Goal: Communication & Community: Answer question/provide support

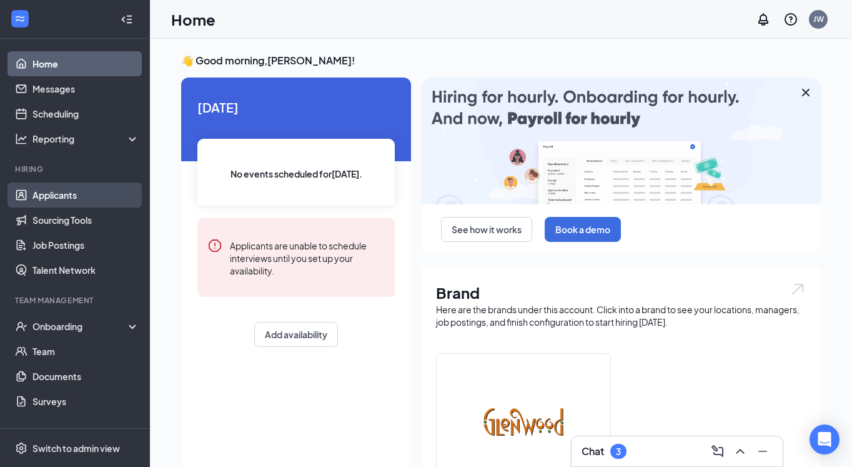
click at [66, 194] on link "Applicants" at bounding box center [85, 194] width 107 height 25
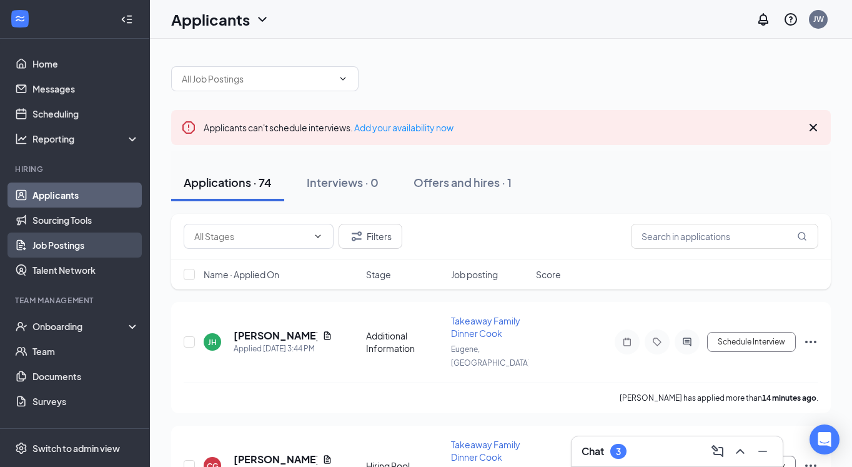
click at [66, 248] on link "Job Postings" at bounding box center [85, 244] width 107 height 25
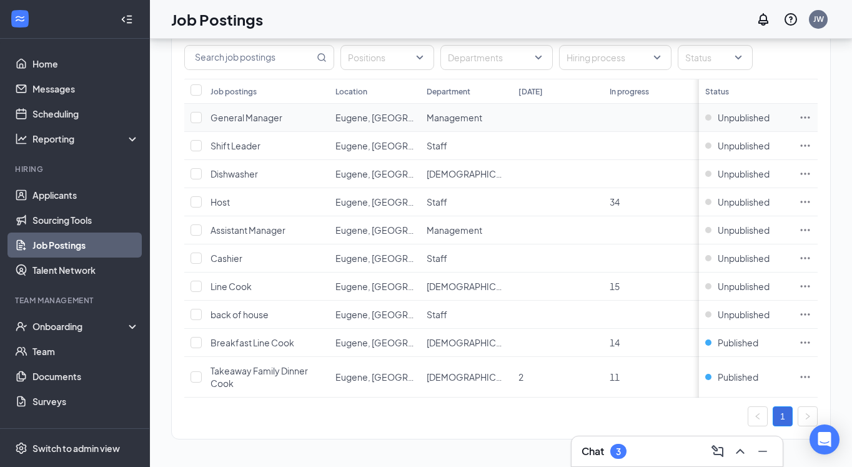
scroll to position [72, 0]
click at [710, 376] on div "Published" at bounding box center [732, 377] width 53 height 12
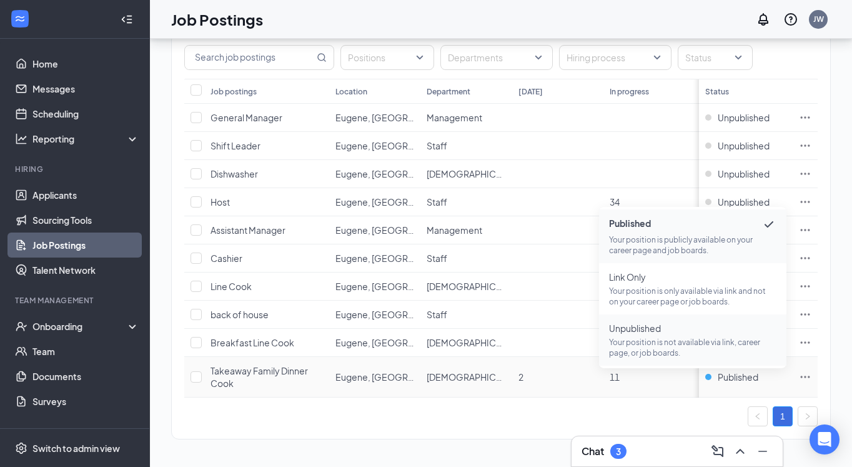
click at [661, 346] on p "Your position is not available via link, career page, or job boards." at bounding box center [692, 347] width 167 height 21
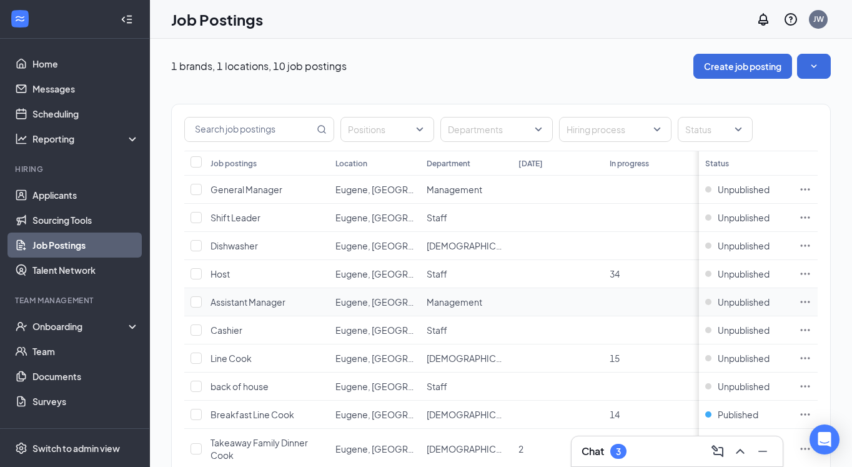
scroll to position [0, 0]
click at [53, 192] on link "Applicants" at bounding box center [85, 194] width 107 height 25
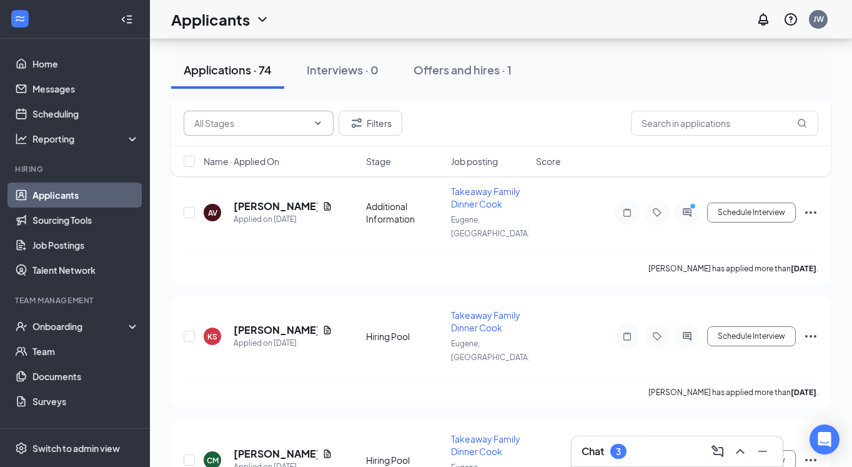
scroll to position [624, 0]
click at [324, 326] on icon "Document" at bounding box center [327, 330] width 7 height 8
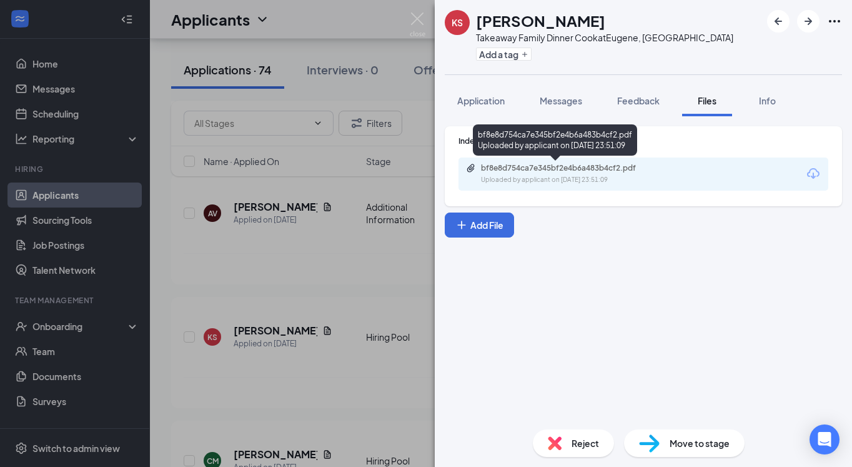
click at [511, 172] on div "bf8e8d754ca7e345bf2e4b6a483b4cf2.pdf" at bounding box center [568, 168] width 175 height 10
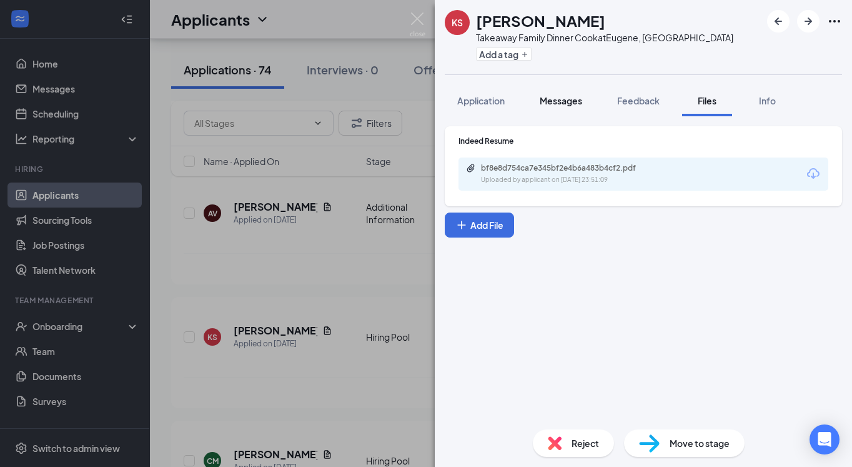
click at [559, 100] on span "Messages" at bounding box center [561, 100] width 42 height 11
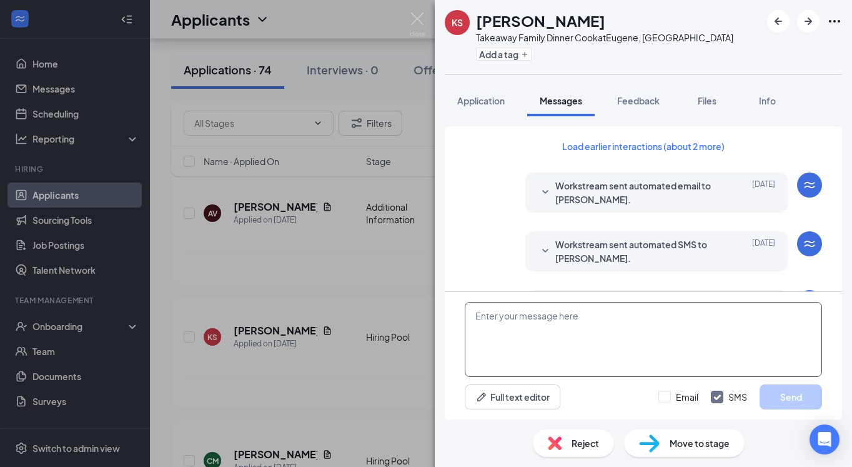
click at [542, 319] on textarea at bounding box center [643, 339] width 357 height 75
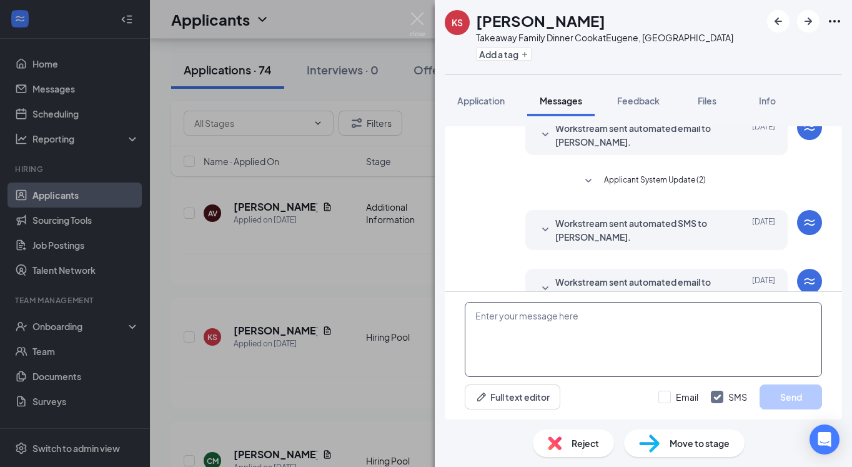
scroll to position [381, 0]
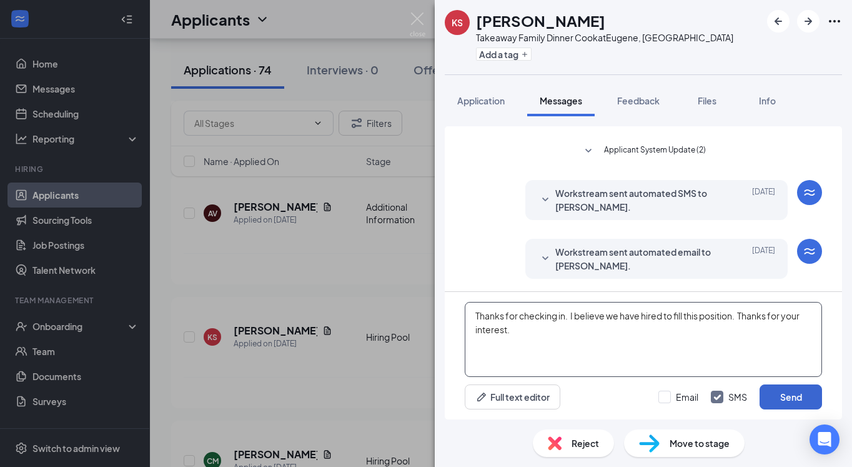
type textarea "Thanks for checking in. I believe we have hired to fill this position. Thanks f…"
click at [783, 394] on button "Send" at bounding box center [791, 396] width 62 height 25
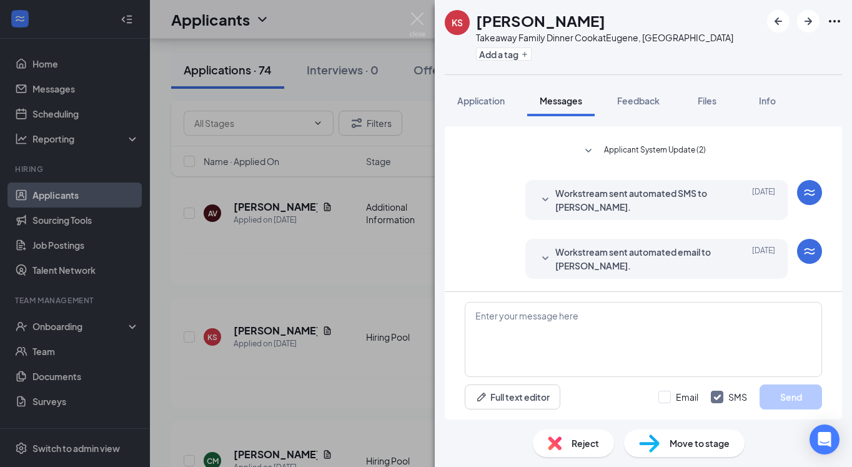
scroll to position [475, 0]
